Goal: Task Accomplishment & Management: Manage account settings

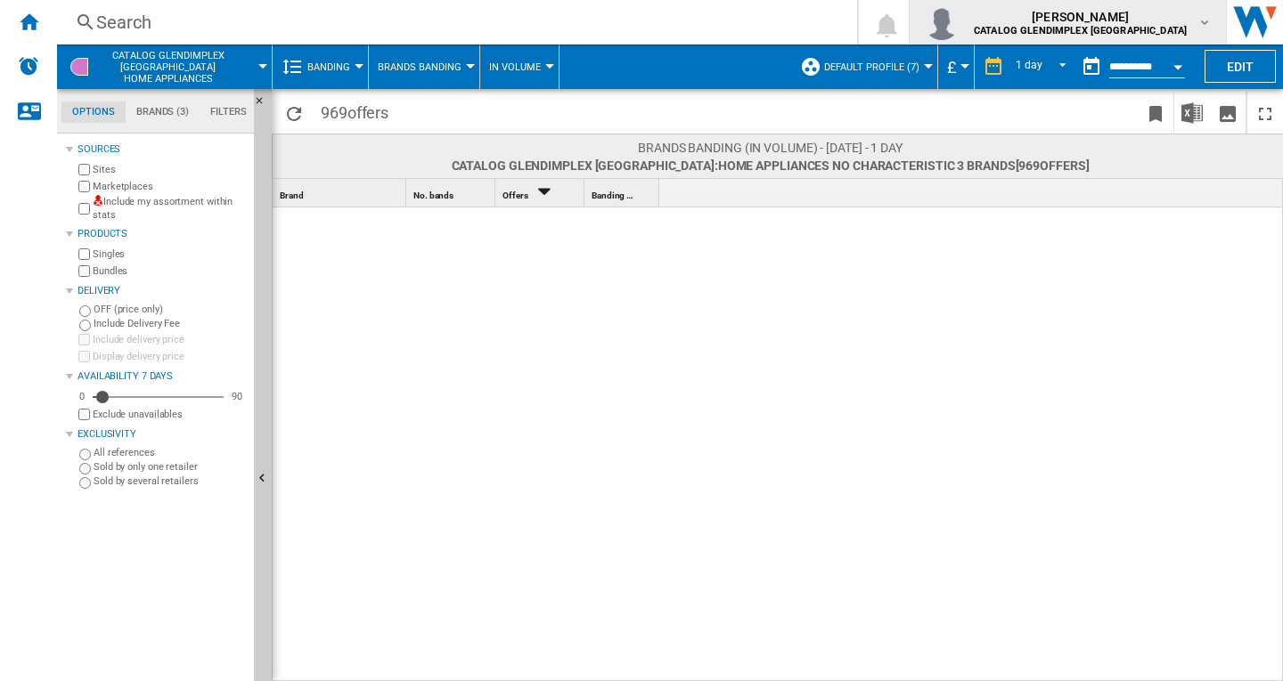
click at [1174, 33] on b "CATALOG GLENDIMPLEX [GEOGRAPHIC_DATA]" at bounding box center [1080, 31] width 213 height 12
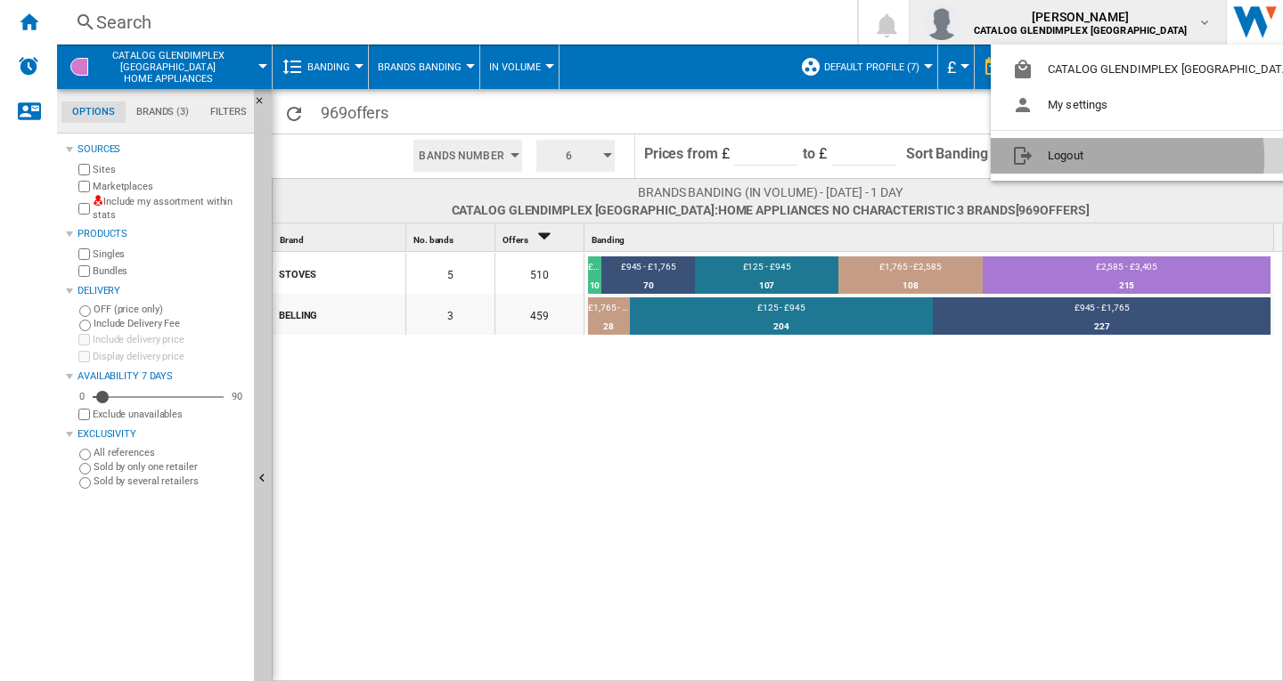
click at [1127, 159] on button "Logout" at bounding box center [1156, 156] width 330 height 36
